Goal: Book appointment/travel/reservation

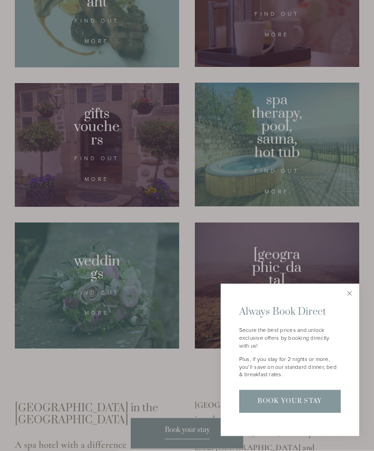
scroll to position [700, 0]
click at [352, 302] on link "Close" at bounding box center [349, 293] width 16 height 16
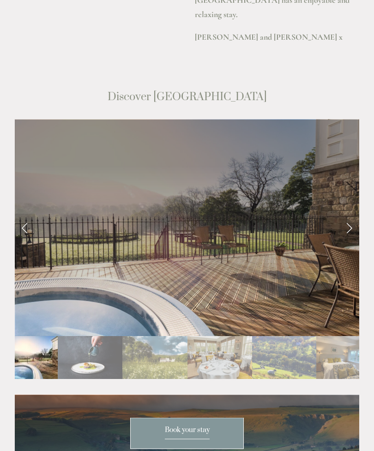
scroll to position [1534, 0]
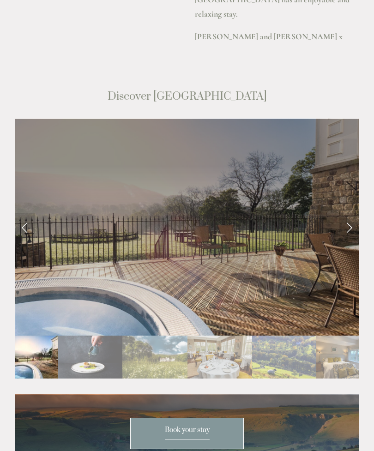
click at [352, 213] on link "Next Slide" at bounding box center [349, 227] width 20 height 28
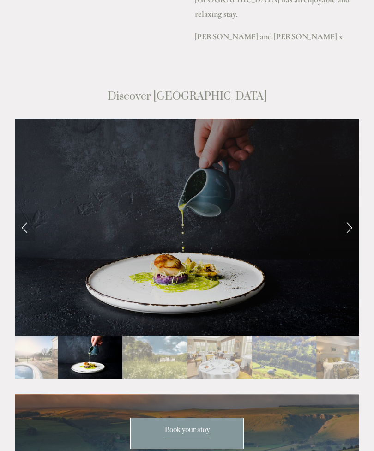
click at [354, 213] on link "Next Slide" at bounding box center [349, 227] width 20 height 28
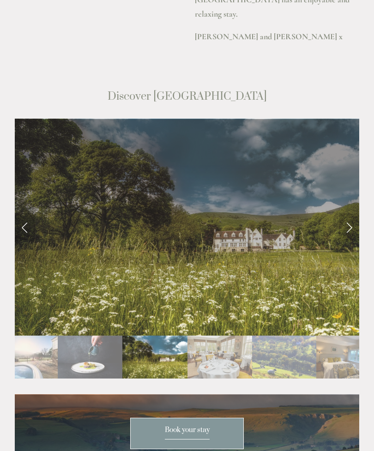
click at [356, 213] on link "Next Slide" at bounding box center [349, 227] width 20 height 28
click at [350, 213] on link "Next Slide" at bounding box center [349, 227] width 20 height 28
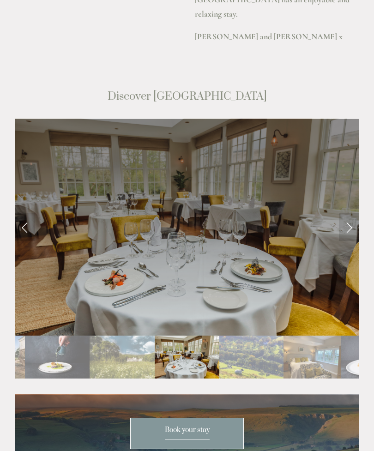
click at [355, 213] on link "Next Slide" at bounding box center [349, 227] width 20 height 28
click at [351, 213] on link "Next Slide" at bounding box center [349, 227] width 20 height 28
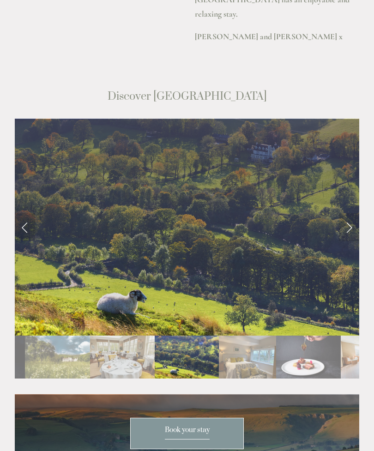
click at [355, 213] on link "Next Slide" at bounding box center [349, 227] width 20 height 28
click at [356, 213] on link "Next Slide" at bounding box center [349, 227] width 20 height 28
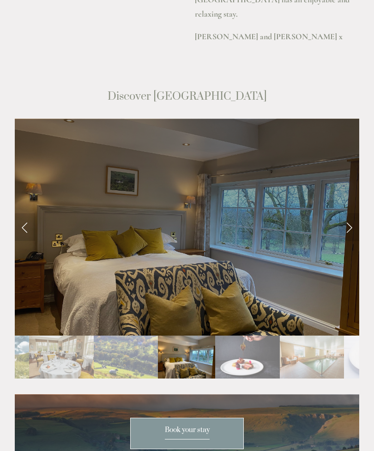
click at [350, 213] on link "Next Slide" at bounding box center [349, 227] width 20 height 28
click at [356, 213] on link "Next Slide" at bounding box center [349, 227] width 20 height 28
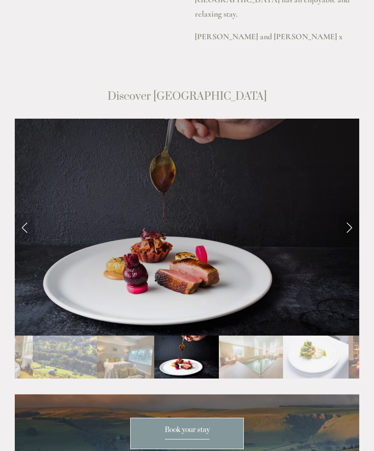
click at [356, 213] on link "Next Slide" at bounding box center [349, 227] width 20 height 28
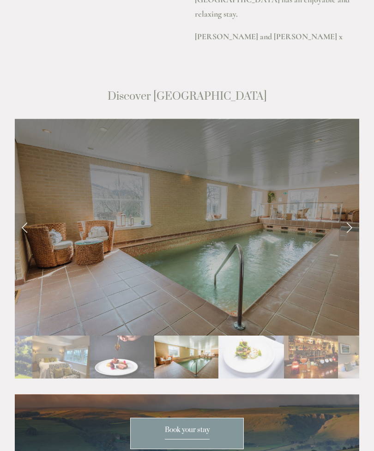
click at [356, 213] on link "Next Slide" at bounding box center [349, 227] width 20 height 28
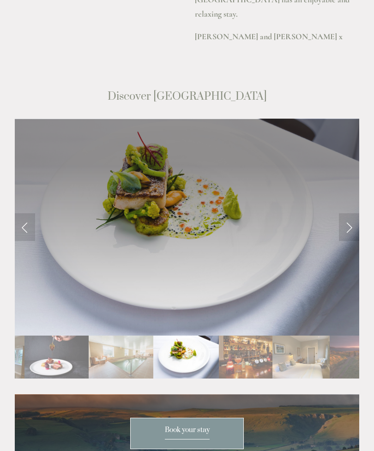
click at [352, 213] on link "Next Slide" at bounding box center [349, 227] width 20 height 28
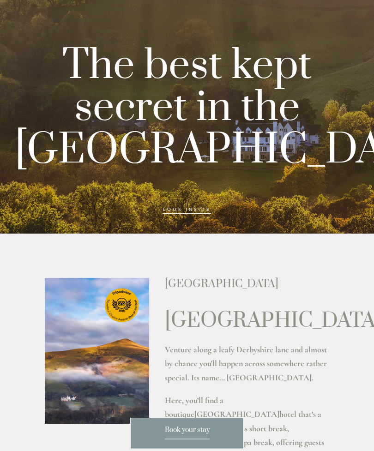
scroll to position [0, 0]
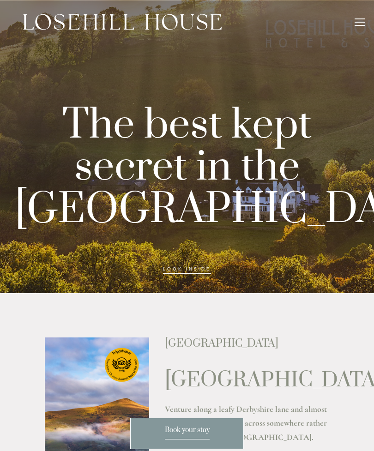
click at [358, 20] on div at bounding box center [360, 23] width 10 height 10
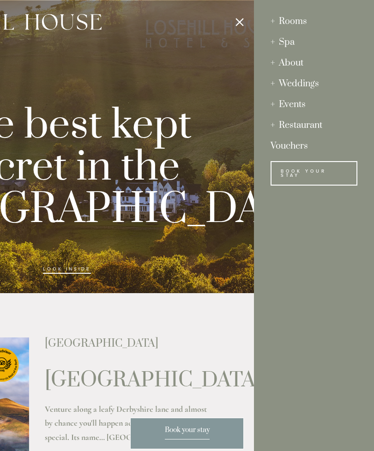
click at [287, 42] on div "Spa" at bounding box center [314, 42] width 87 height 21
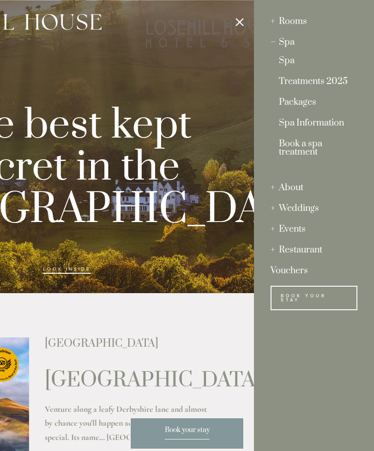
click at [305, 102] on link "Packages" at bounding box center [314, 104] width 70 height 12
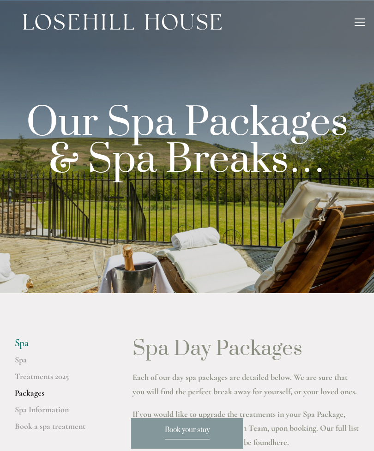
click at [361, 25] on div at bounding box center [360, 25] width 10 height 1
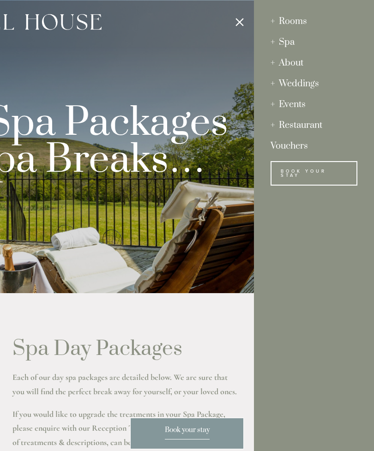
click at [285, 19] on div "Rooms" at bounding box center [314, 21] width 87 height 21
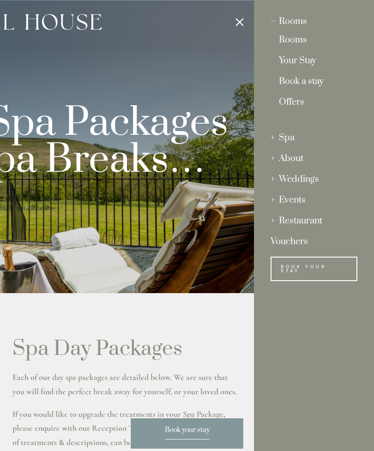
click at [312, 85] on link "Book a stay" at bounding box center [314, 84] width 70 height 12
